Goal: Information Seeking & Learning: Find specific fact

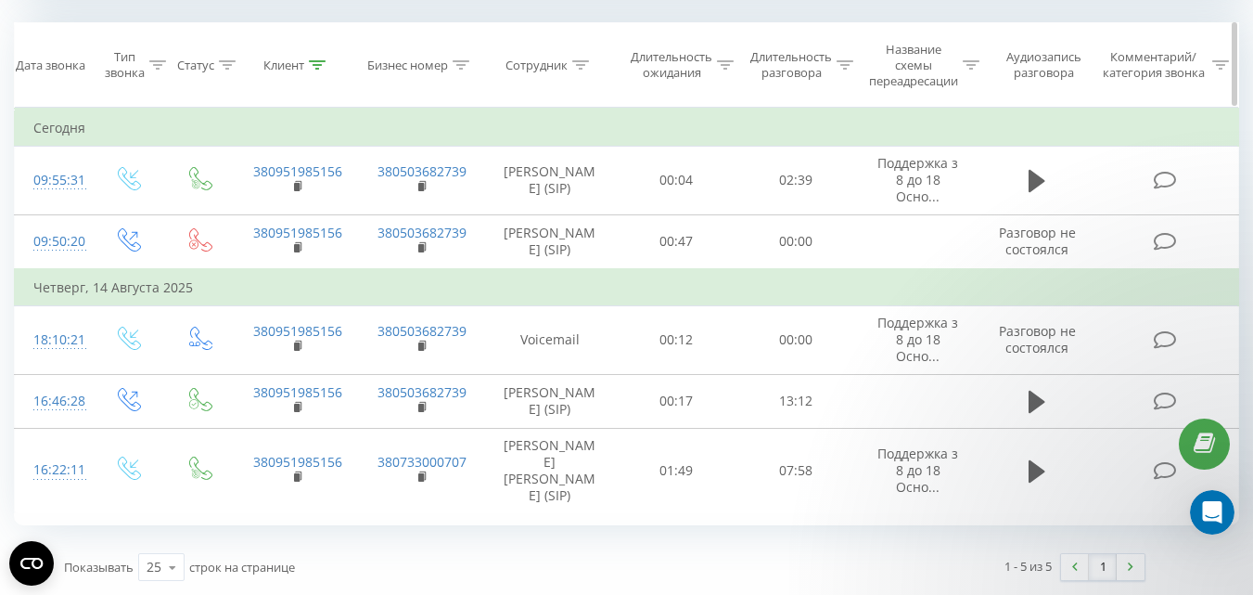
click at [583, 60] on icon at bounding box center [580, 64] width 17 height 9
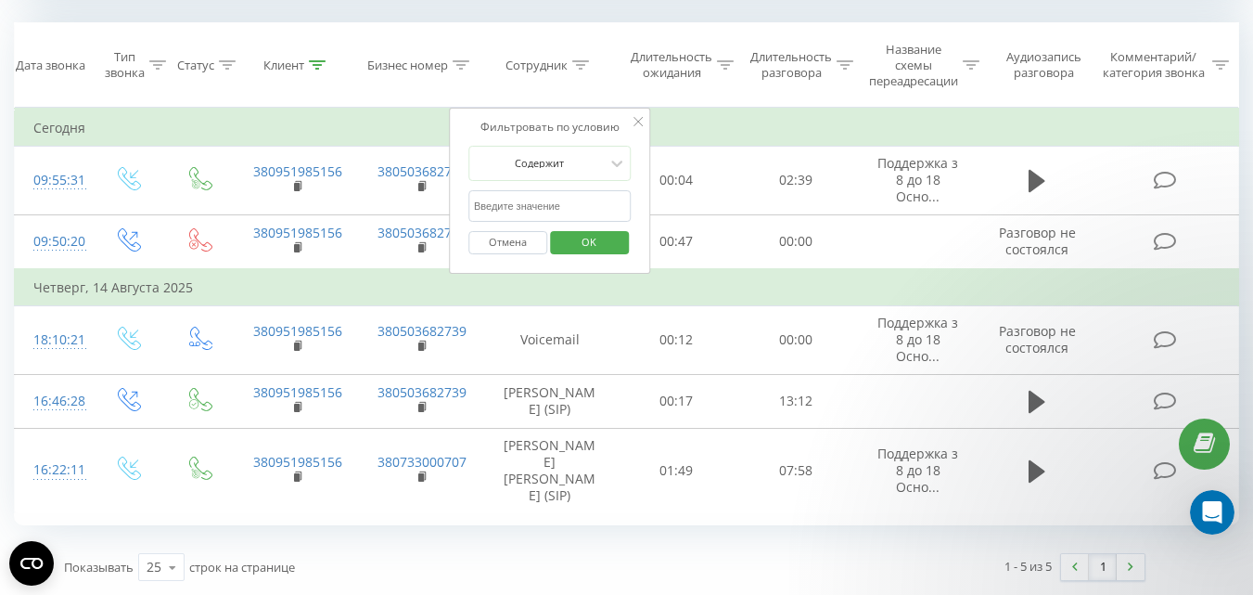
click at [518, 191] on input "text" at bounding box center [549, 206] width 163 height 32
type input "лісова"
click at [583, 237] on span "OK" at bounding box center [589, 241] width 52 height 29
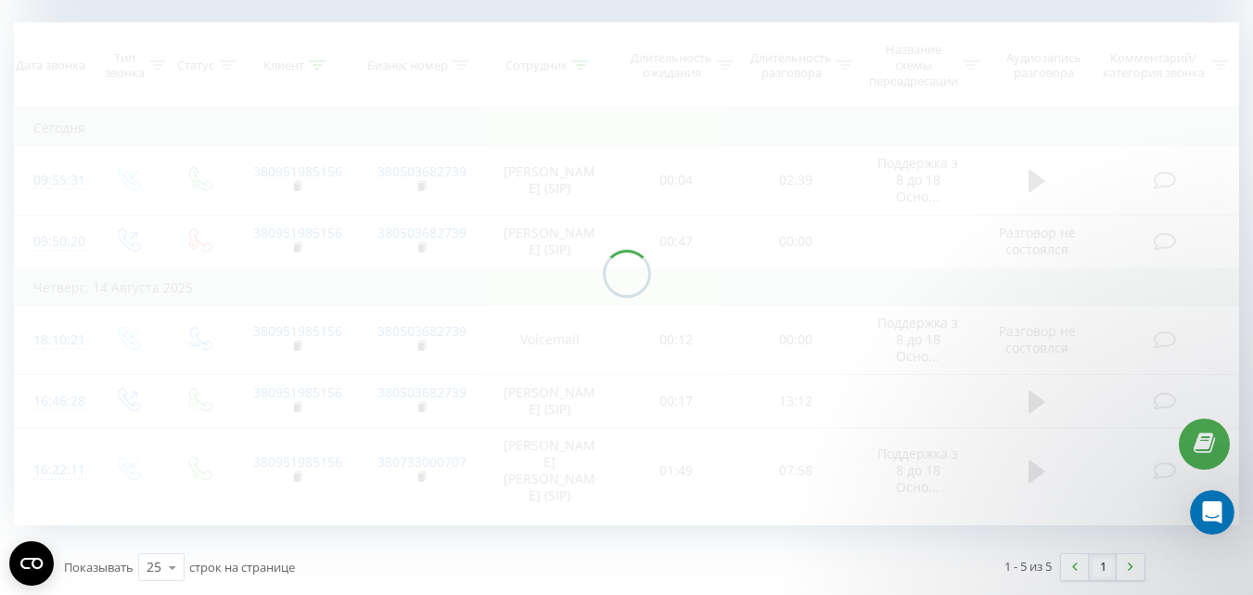
scroll to position [724, 0]
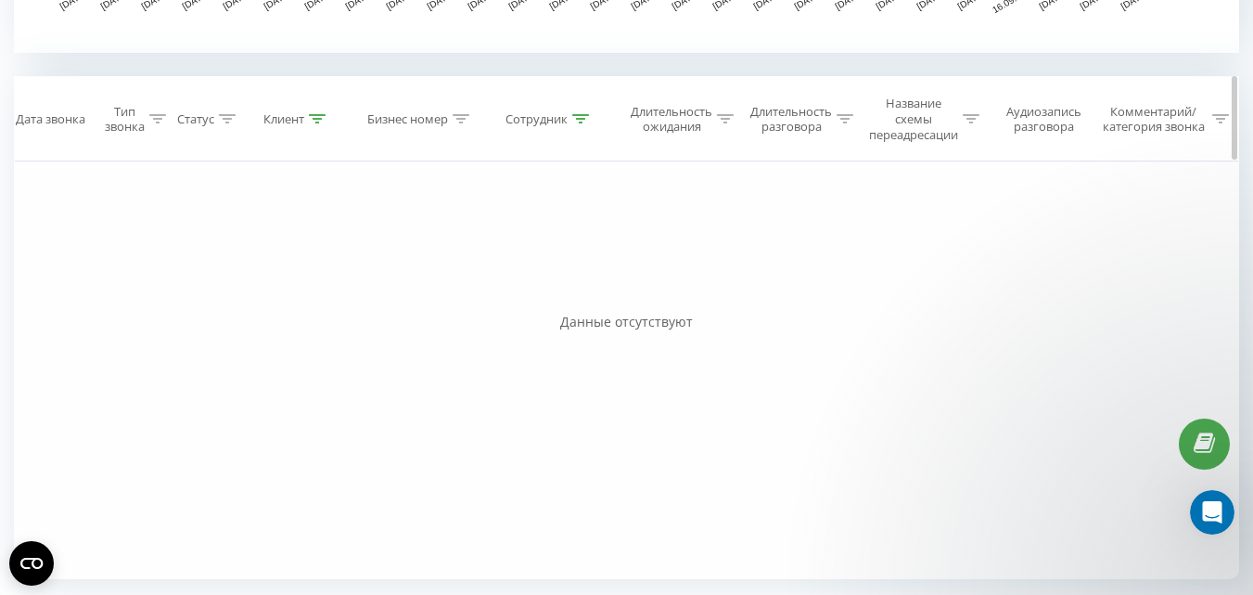
click at [325, 118] on icon at bounding box center [317, 118] width 17 height 9
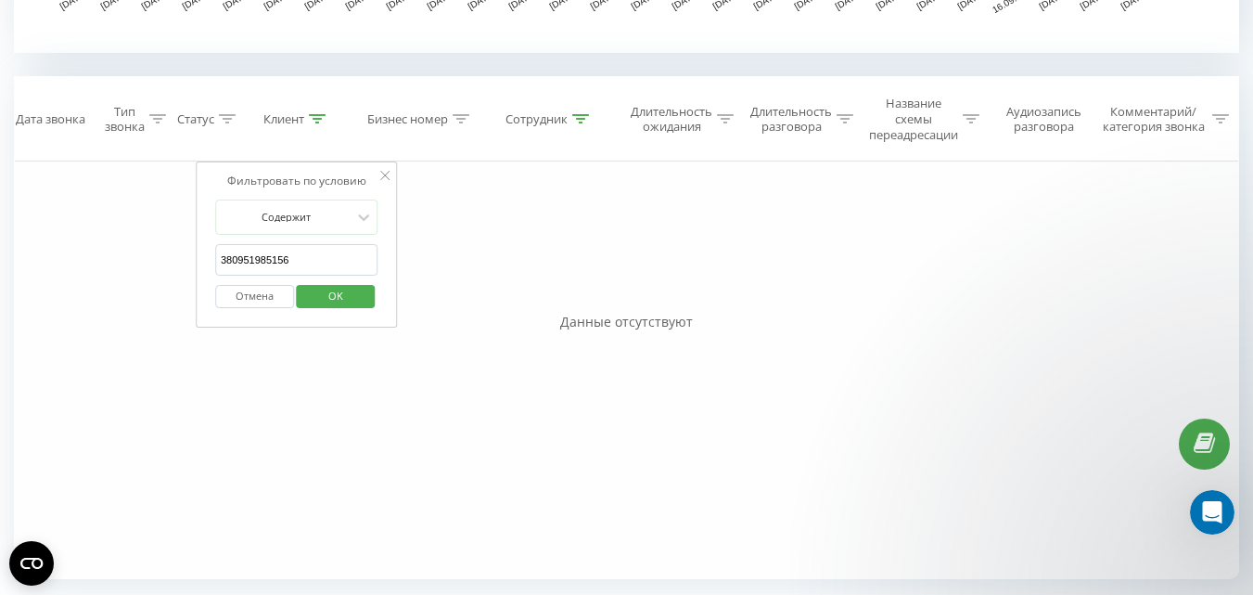
click at [249, 301] on button "Отмена" at bounding box center [254, 296] width 79 height 23
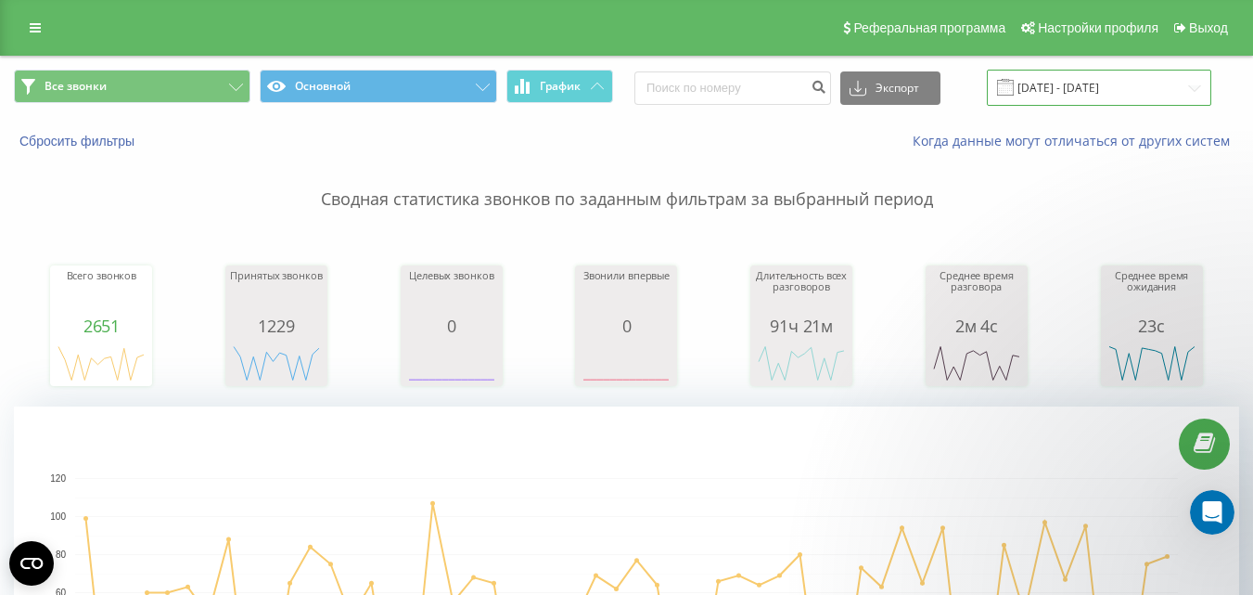
click at [1062, 86] on input "[DATE] - [DATE]" at bounding box center [1099, 88] width 224 height 36
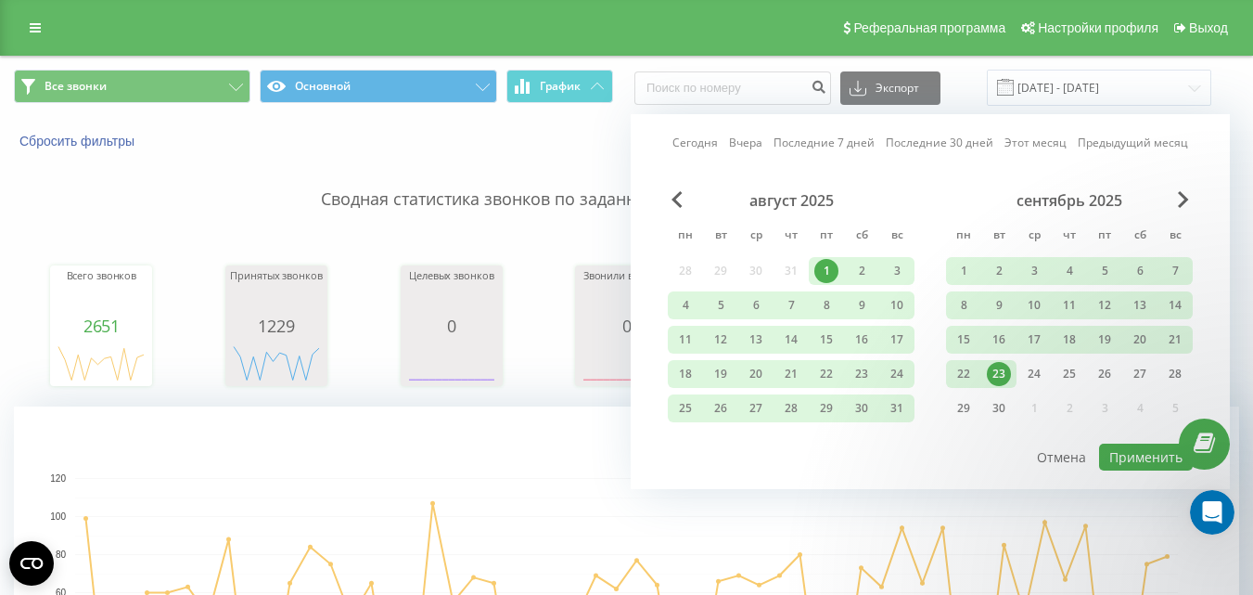
click at [1002, 374] on div "23" at bounding box center [999, 374] width 24 height 24
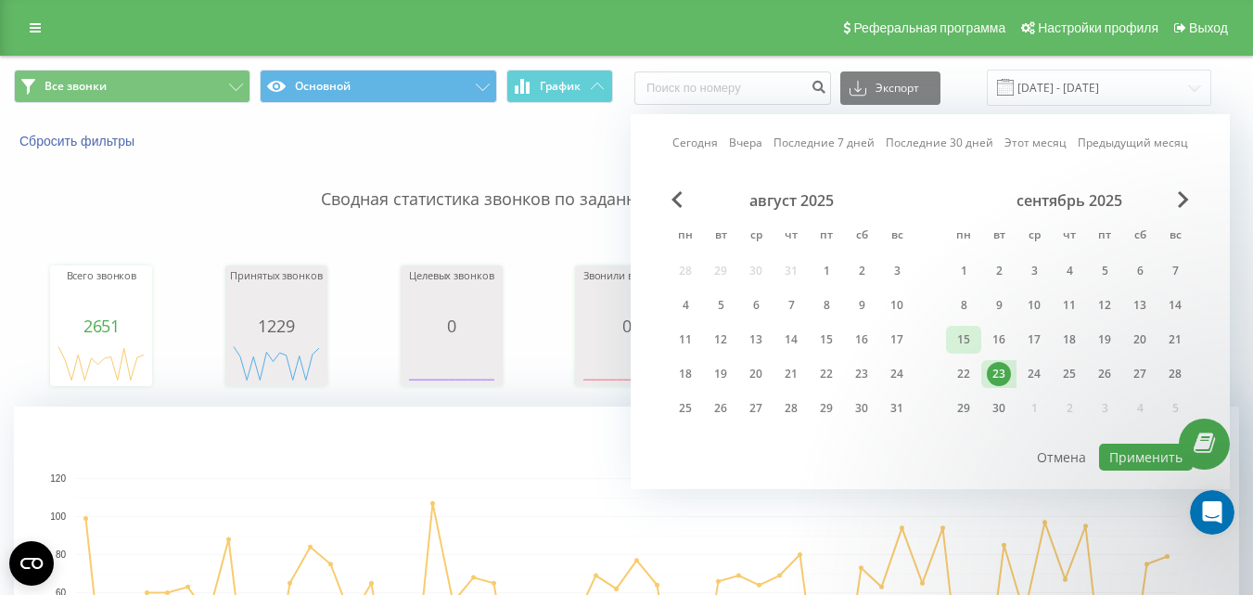
click at [970, 339] on div "15" at bounding box center [964, 339] width 24 height 24
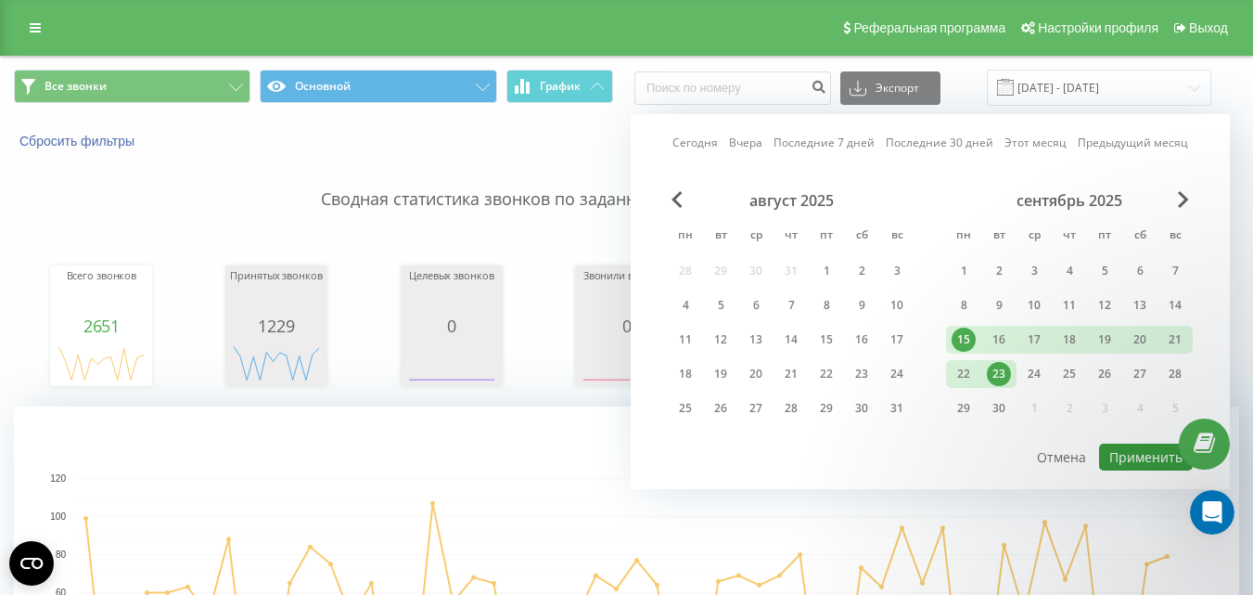
click at [1132, 455] on button "Применить" at bounding box center [1146, 456] width 94 height 27
type input "[DATE] - [DATE]"
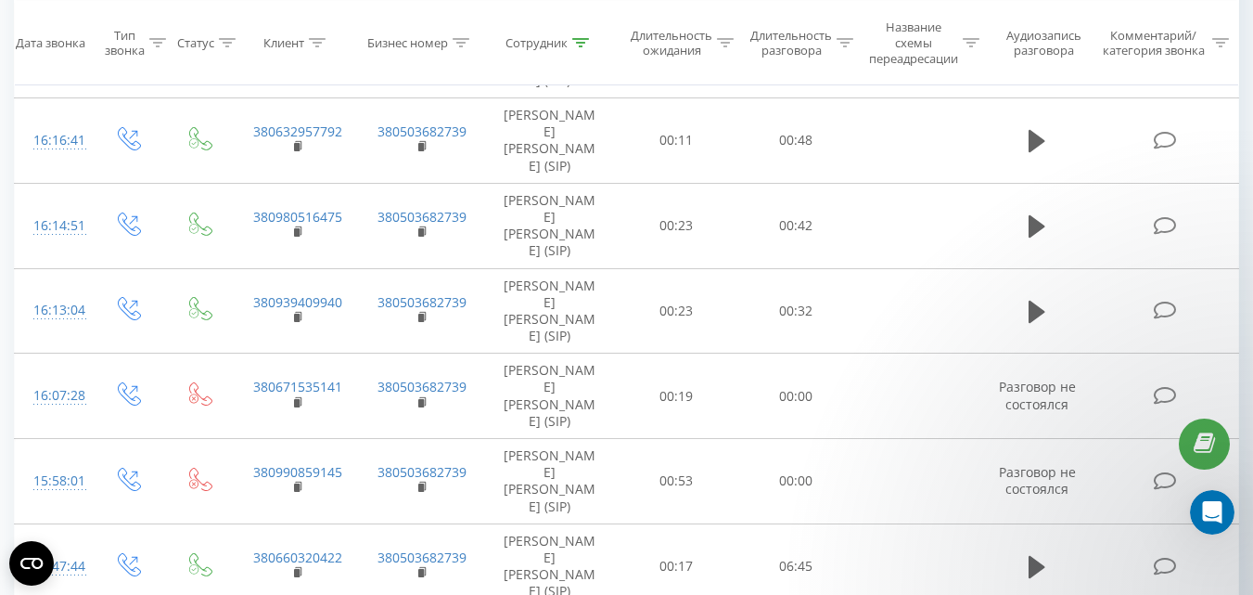
scroll to position [1159, 0]
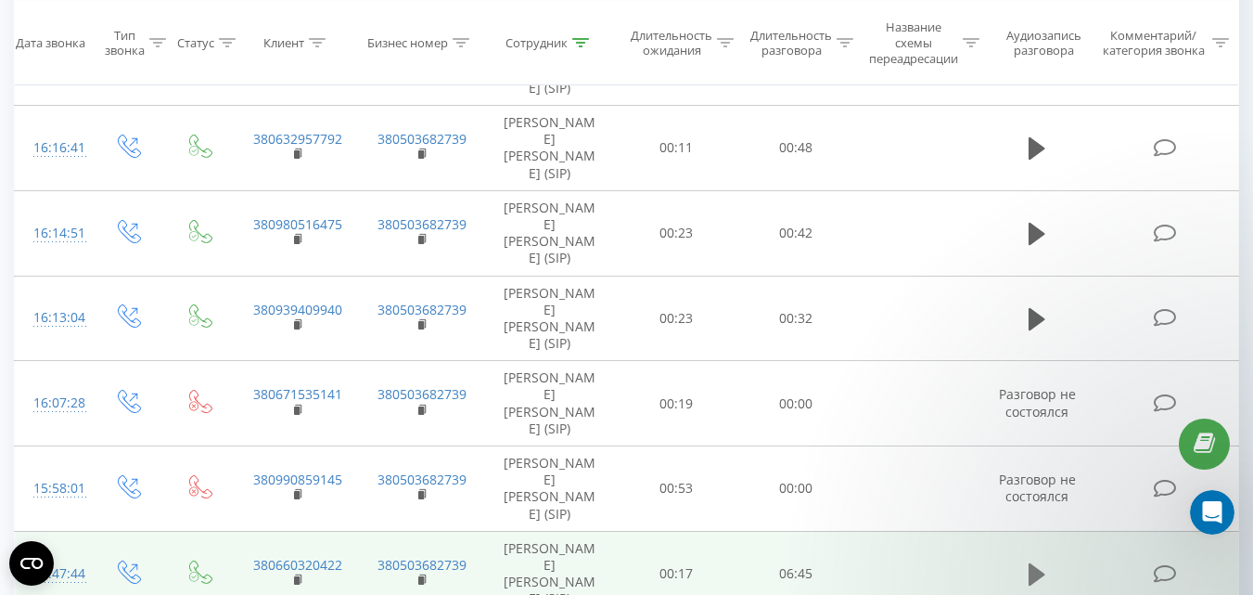
click at [1039, 563] on icon at bounding box center [1037, 574] width 17 height 22
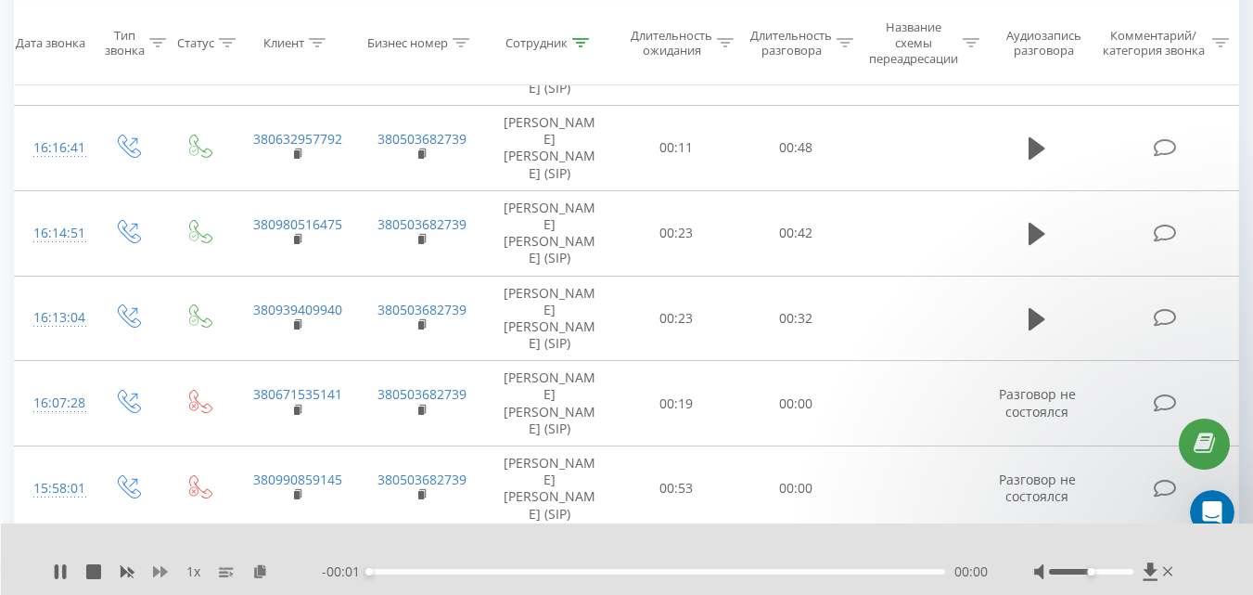
click at [160, 572] on icon at bounding box center [160, 571] width 15 height 15
click at [1114, 567] on div at bounding box center [1105, 571] width 143 height 19
click at [1121, 569] on div at bounding box center [1091, 572] width 84 height 6
drag, startPoint x: 1122, startPoint y: 569, endPoint x: 1146, endPoint y: 571, distance: 24.2
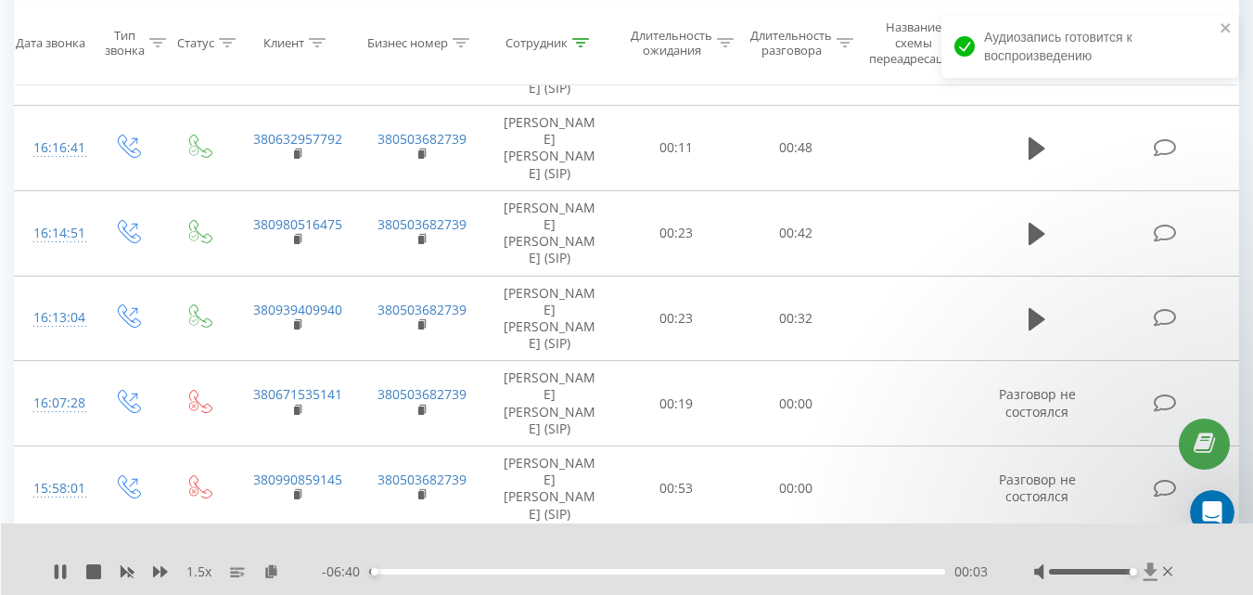
click at [1146, 571] on div at bounding box center [1105, 571] width 143 height 19
click at [294, 576] on rect at bounding box center [297, 580] width 6 height 8
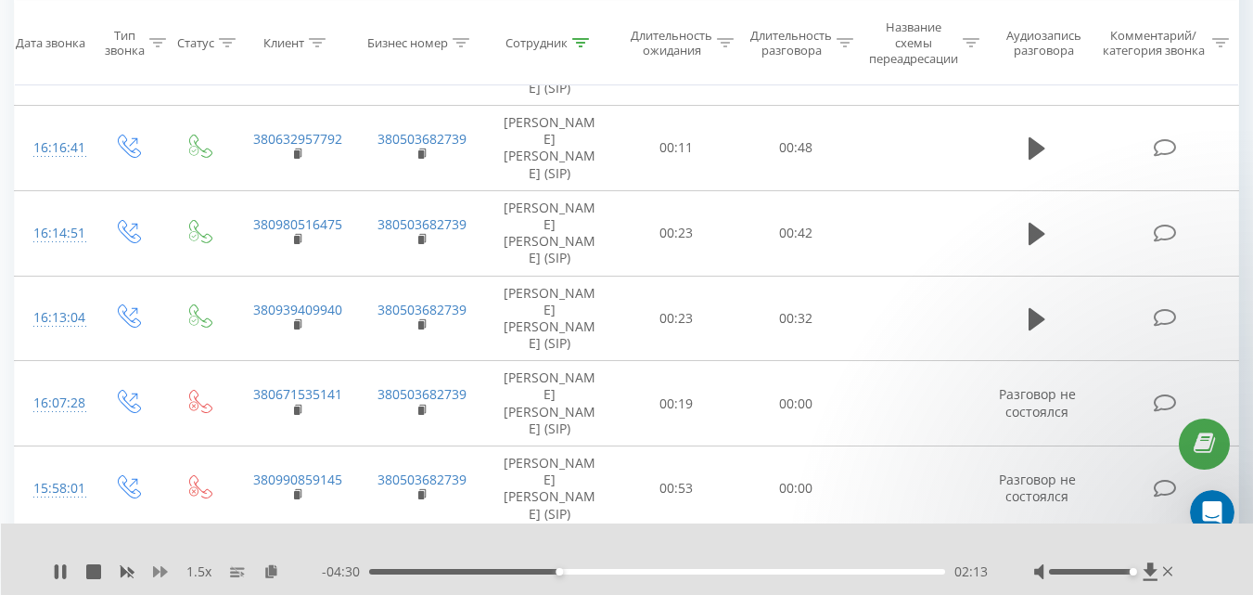
click at [156, 569] on icon at bounding box center [160, 571] width 15 height 11
click at [595, 569] on div "02:16" at bounding box center [657, 572] width 576 height 6
click at [608, 571] on div "02:48" at bounding box center [657, 572] width 576 height 6
click at [623, 569] on div "02:50" at bounding box center [657, 572] width 576 height 6
click at [636, 569] on div "02:59" at bounding box center [657, 572] width 576 height 6
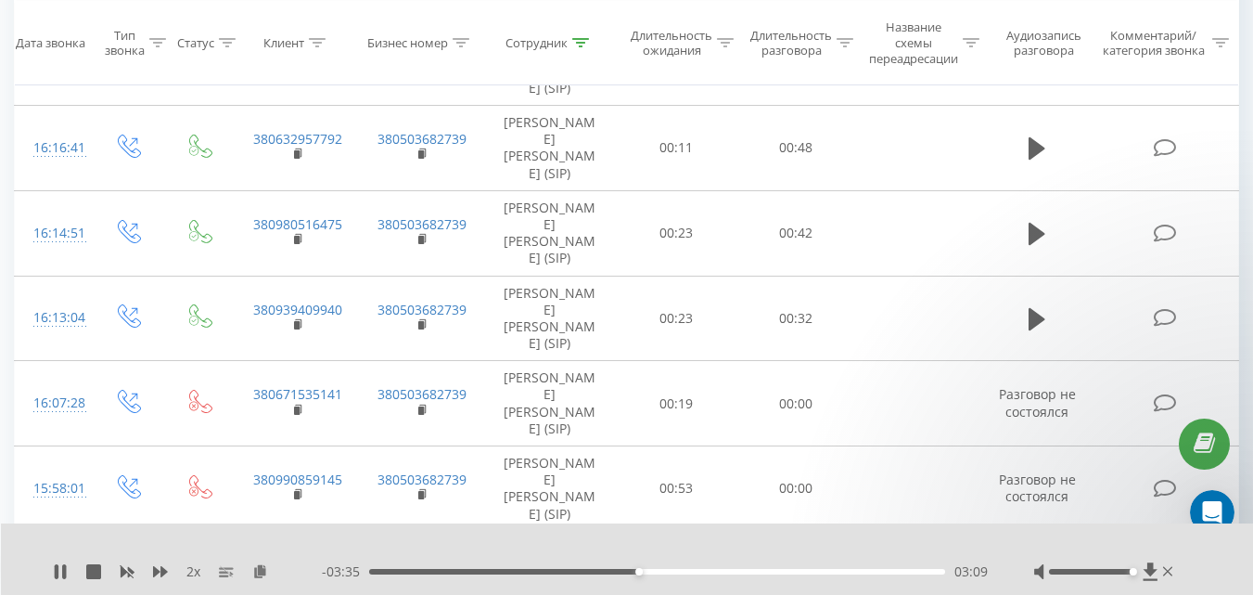
click at [658, 569] on div "03:09" at bounding box center [657, 572] width 576 height 6
click at [679, 571] on div "03:25" at bounding box center [657, 572] width 576 height 6
click at [696, 572] on div "03:38" at bounding box center [657, 572] width 576 height 6
click at [717, 572] on div "03:50" at bounding box center [657, 572] width 576 height 6
click at [301, 574] on icon at bounding box center [298, 578] width 6 height 8
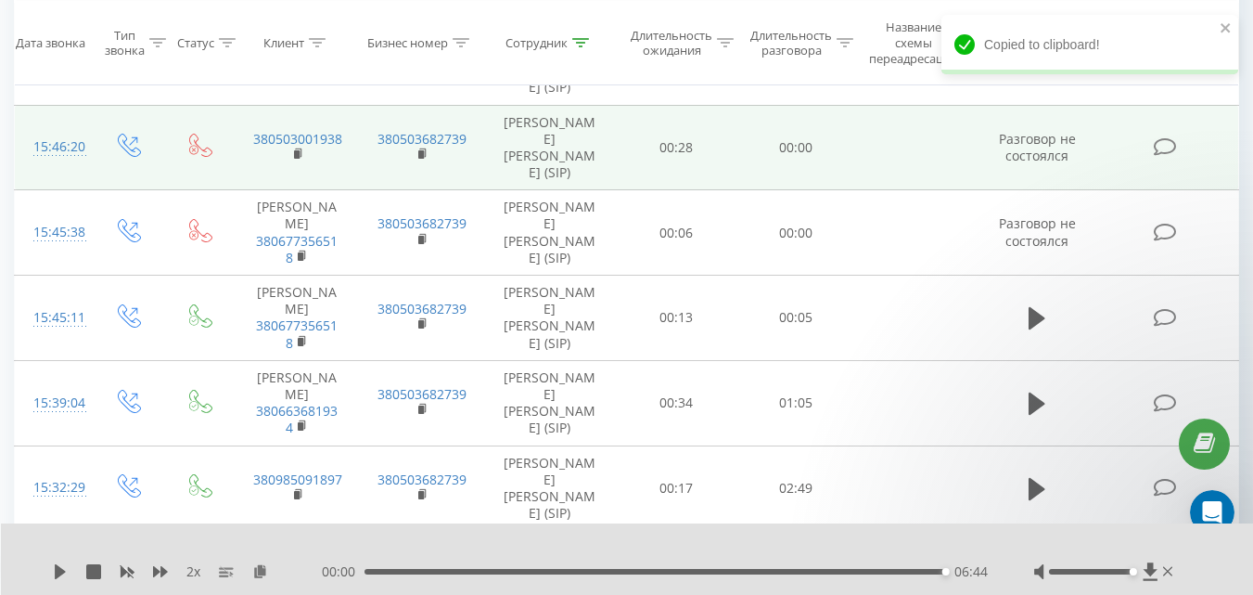
scroll to position [1716, 0]
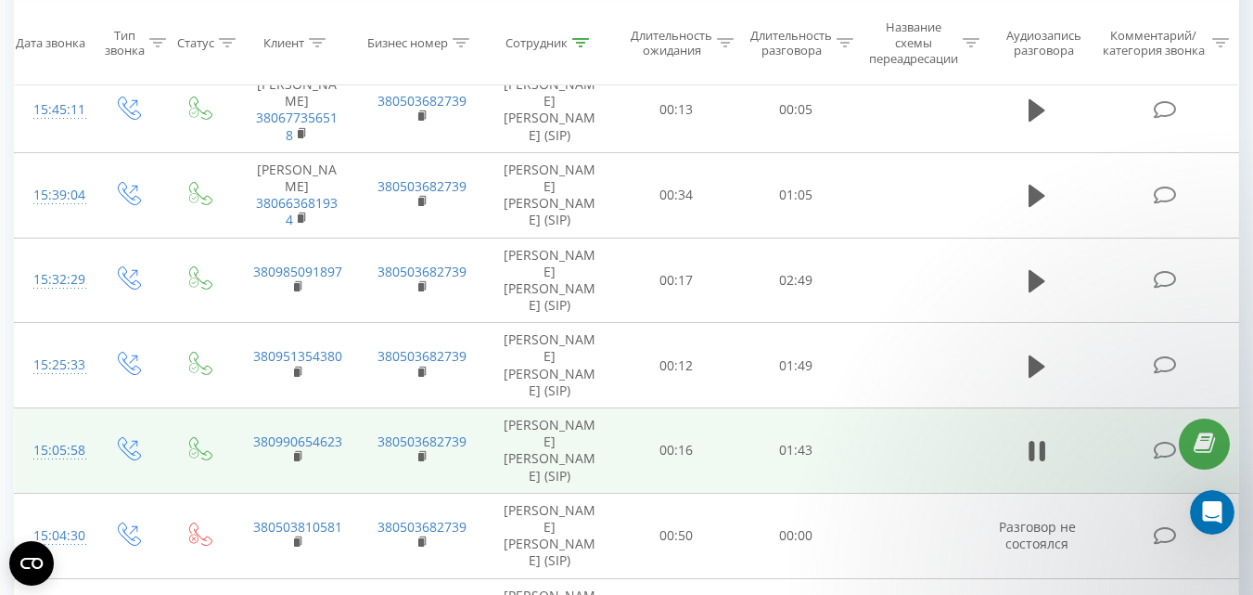
scroll to position [1880, 0]
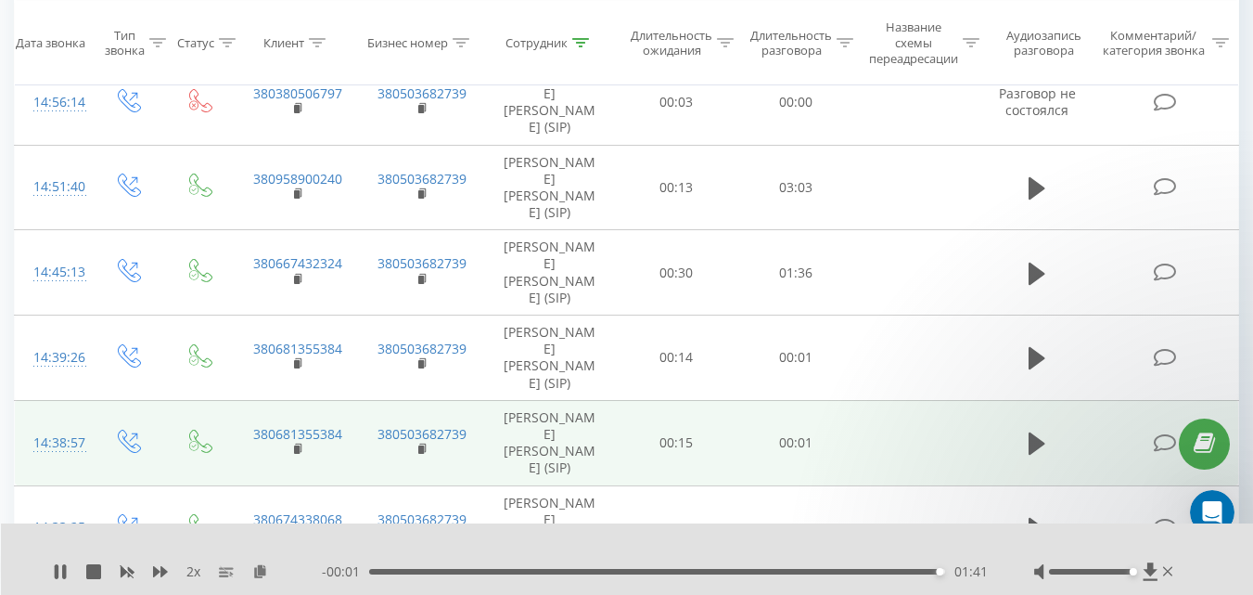
scroll to position [1403, 0]
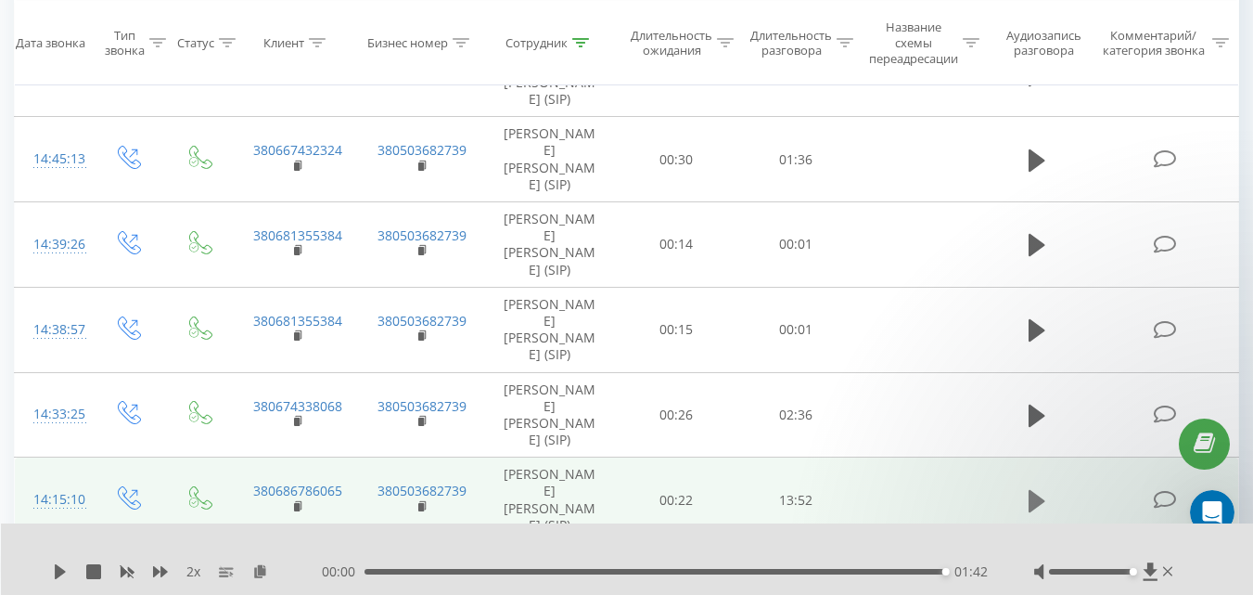
click at [1042, 489] on icon at bounding box center [1037, 500] width 17 height 22
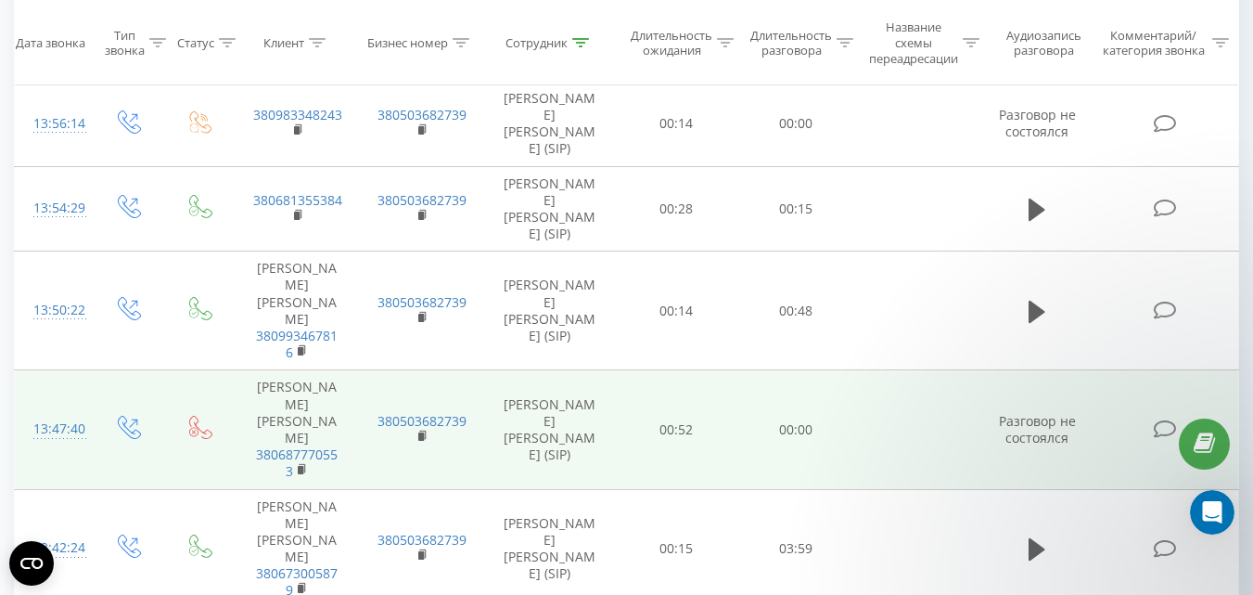
scroll to position [1964, 0]
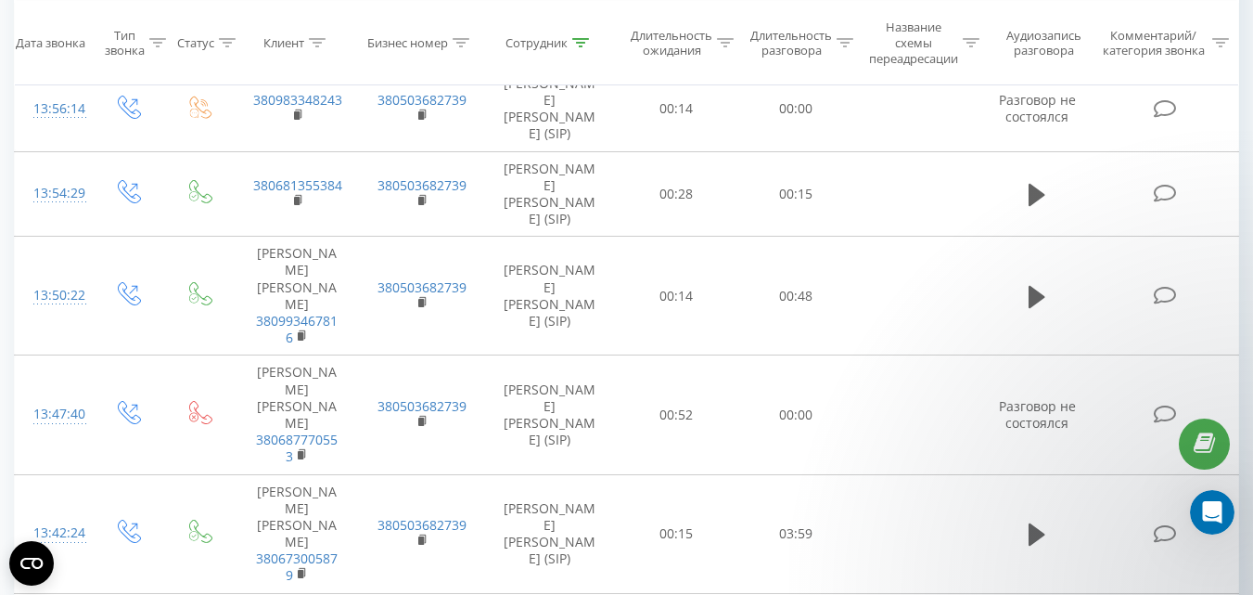
click at [1229, 27] on icon "close" at bounding box center [1226, 27] width 13 height 15
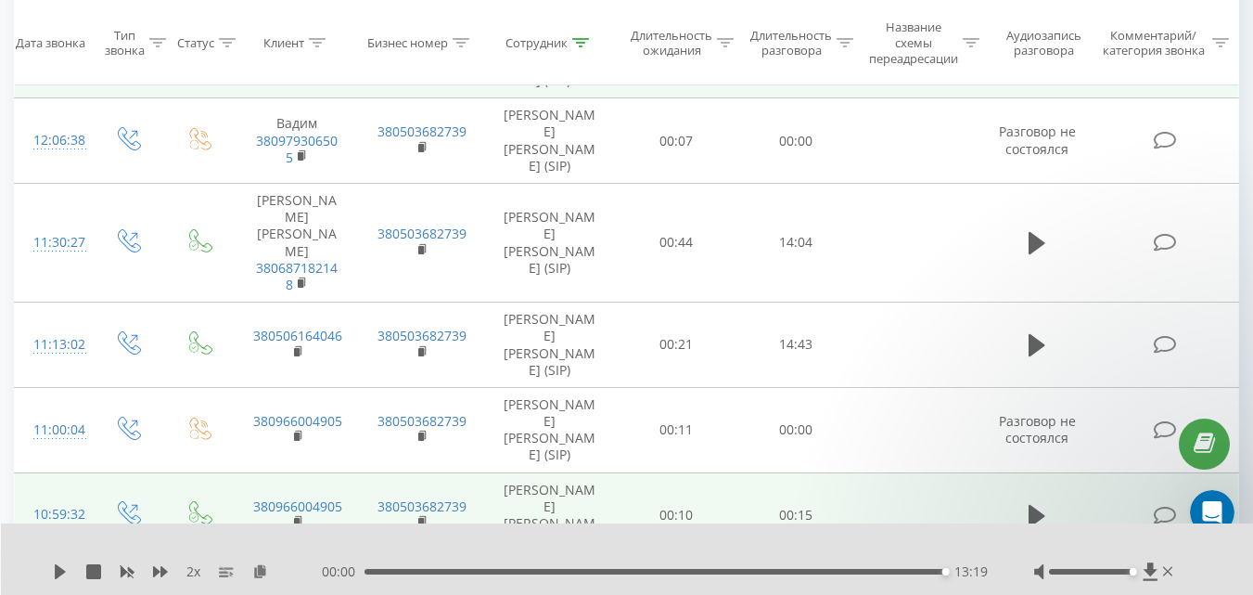
scroll to position [1403, 0]
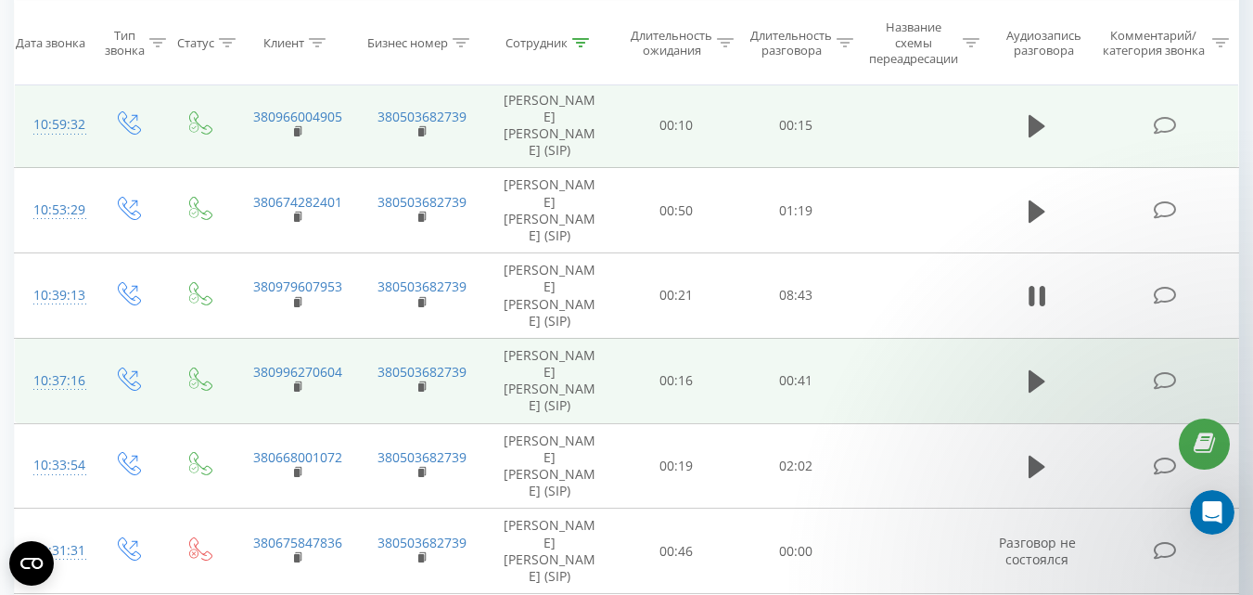
scroll to position [1883, 0]
